Goal: Browse casually

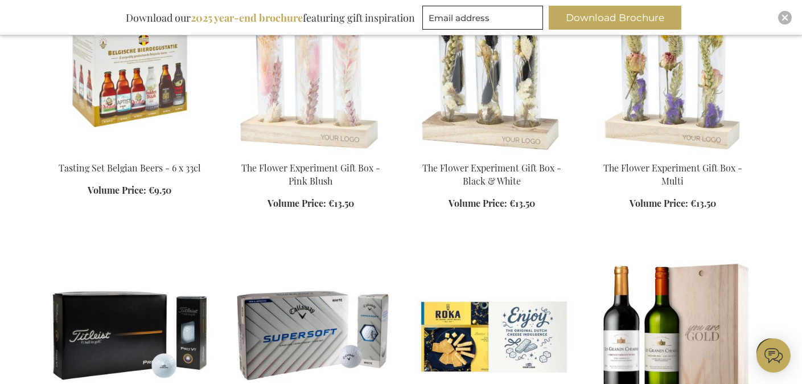
scroll to position [715, 0]
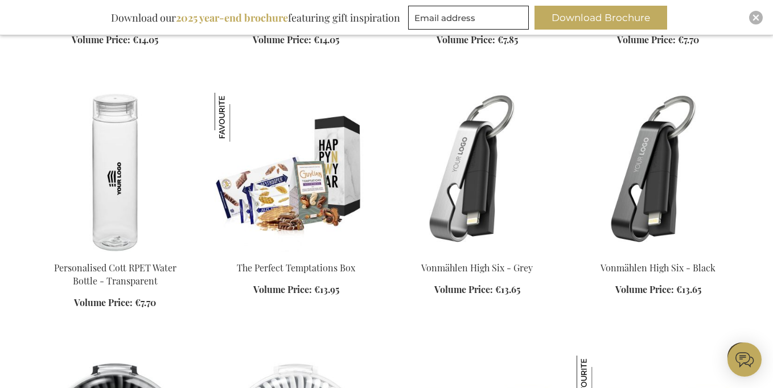
scroll to position [1460, 0]
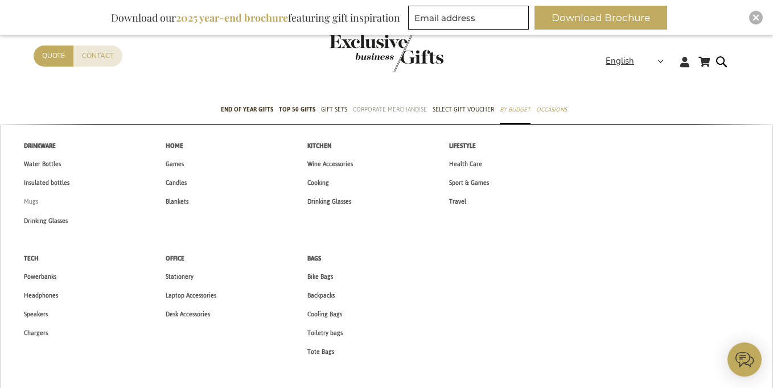
click at [35, 202] on span "Mugs" at bounding box center [31, 202] width 14 height 12
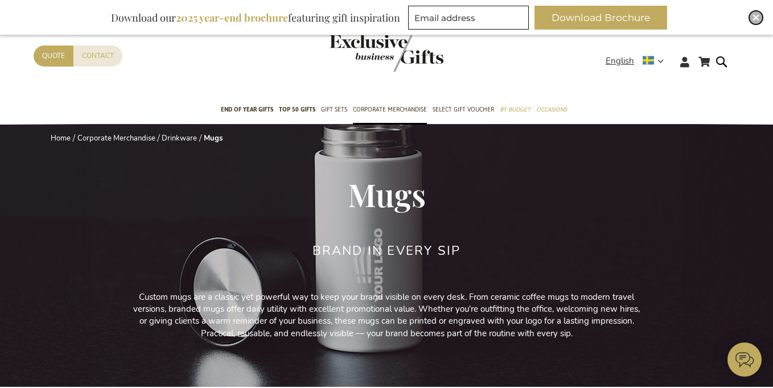
click at [757, 17] on img "Close" at bounding box center [755, 17] width 7 height 7
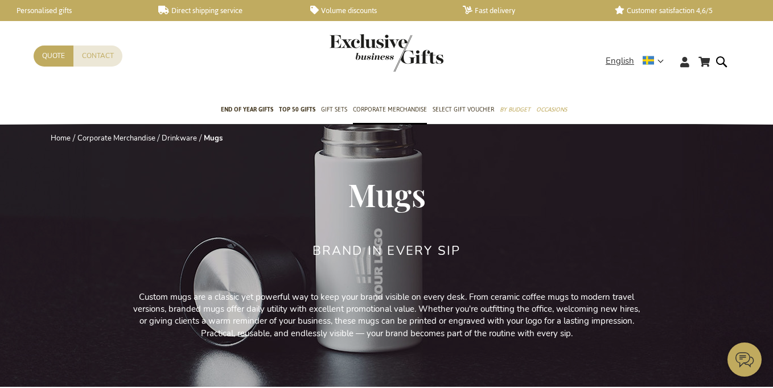
click at [59, 10] on link "Personalised gifts" at bounding box center [73, 11] width 134 height 10
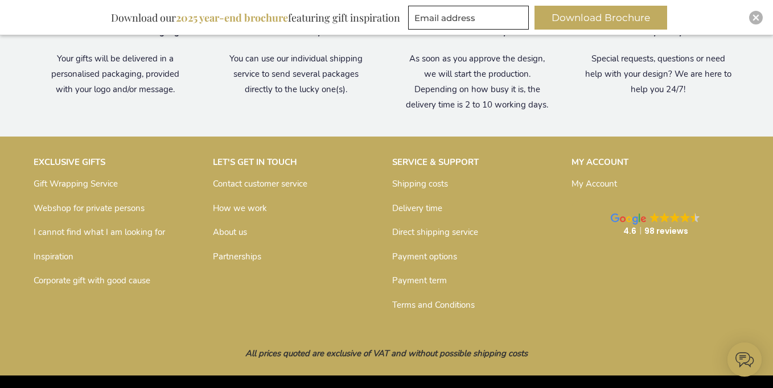
scroll to position [1283, 0]
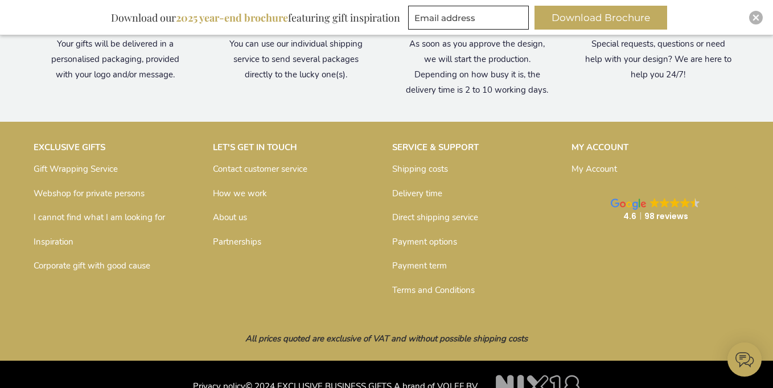
click at [261, 166] on link "Contact customer service" at bounding box center [260, 168] width 94 height 11
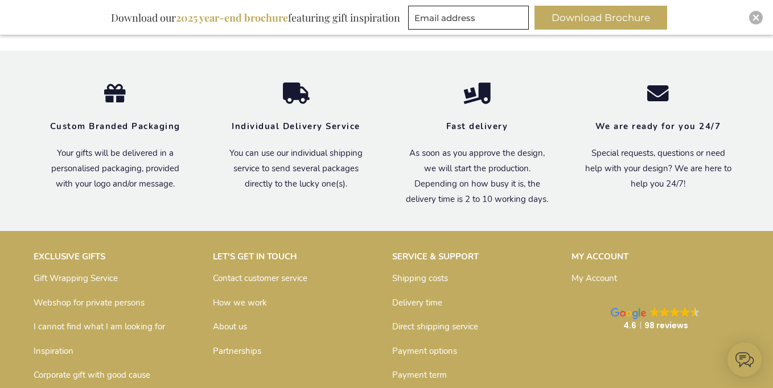
scroll to position [1087, 0]
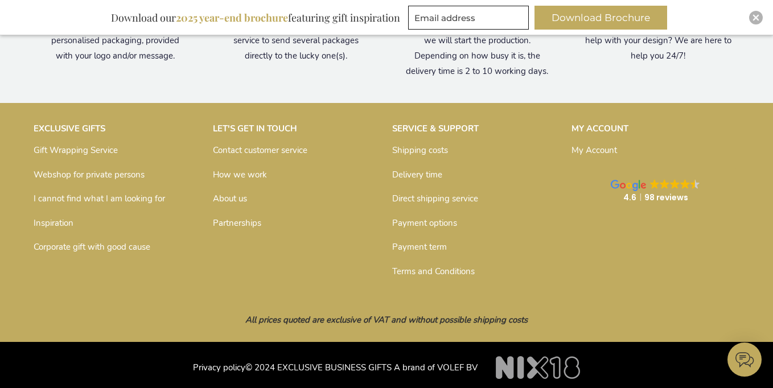
click at [239, 193] on link "About us" at bounding box center [230, 198] width 34 height 11
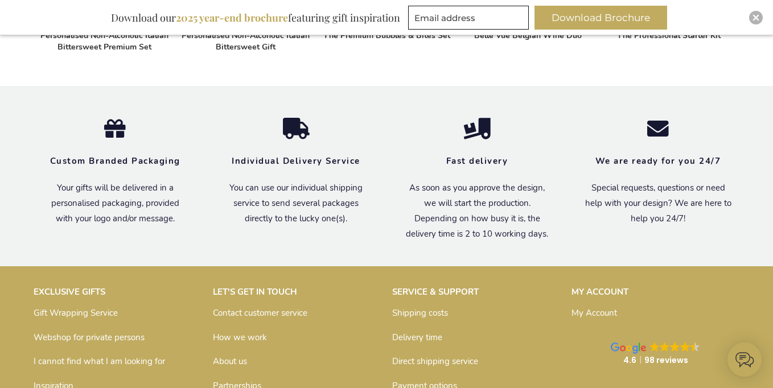
scroll to position [907, 0]
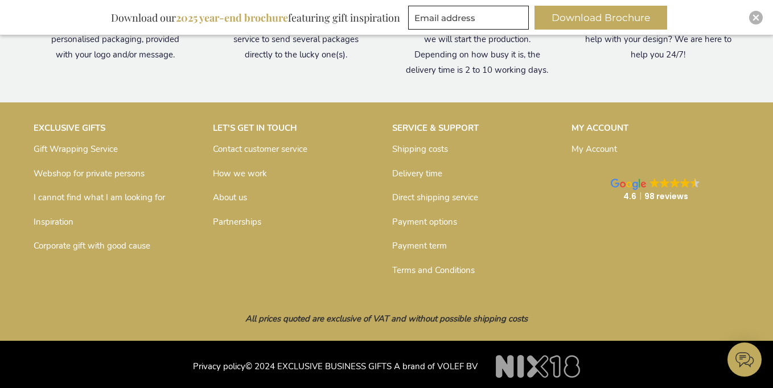
click at [229, 193] on link "About us" at bounding box center [230, 197] width 34 height 11
click at [244, 168] on link "How we work" at bounding box center [240, 173] width 54 height 11
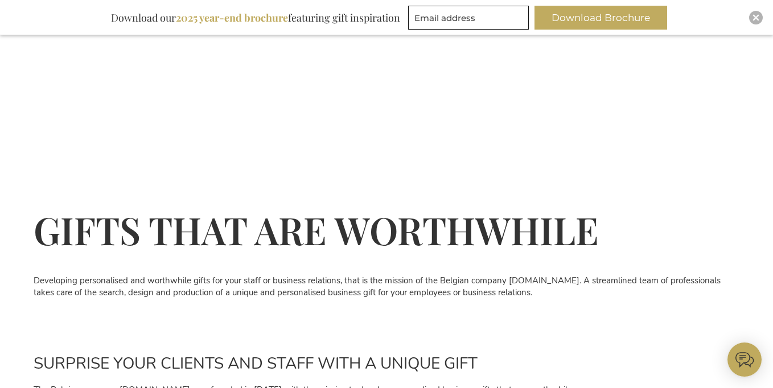
scroll to position [261, 0]
